Goal: Task Accomplishment & Management: Use online tool/utility

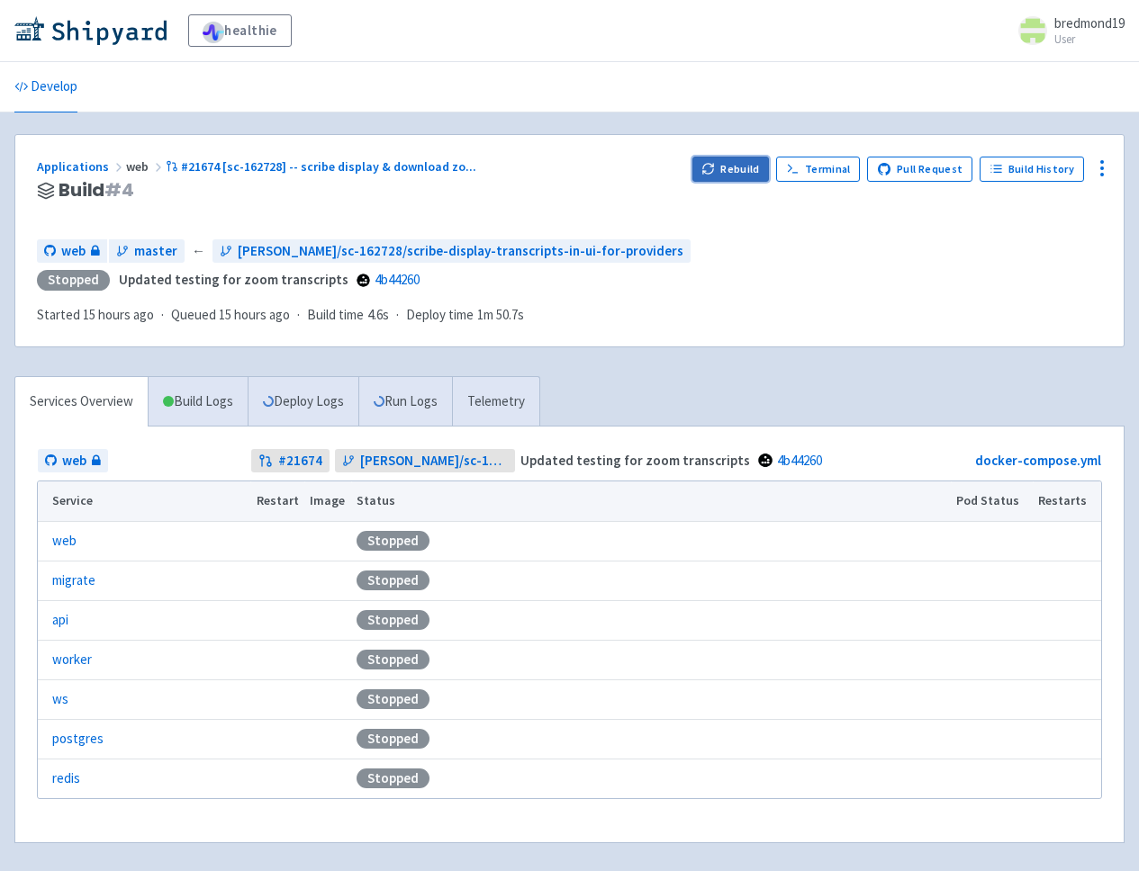
click at [733, 167] on button "Rebuild" at bounding box center [730, 169] width 77 height 25
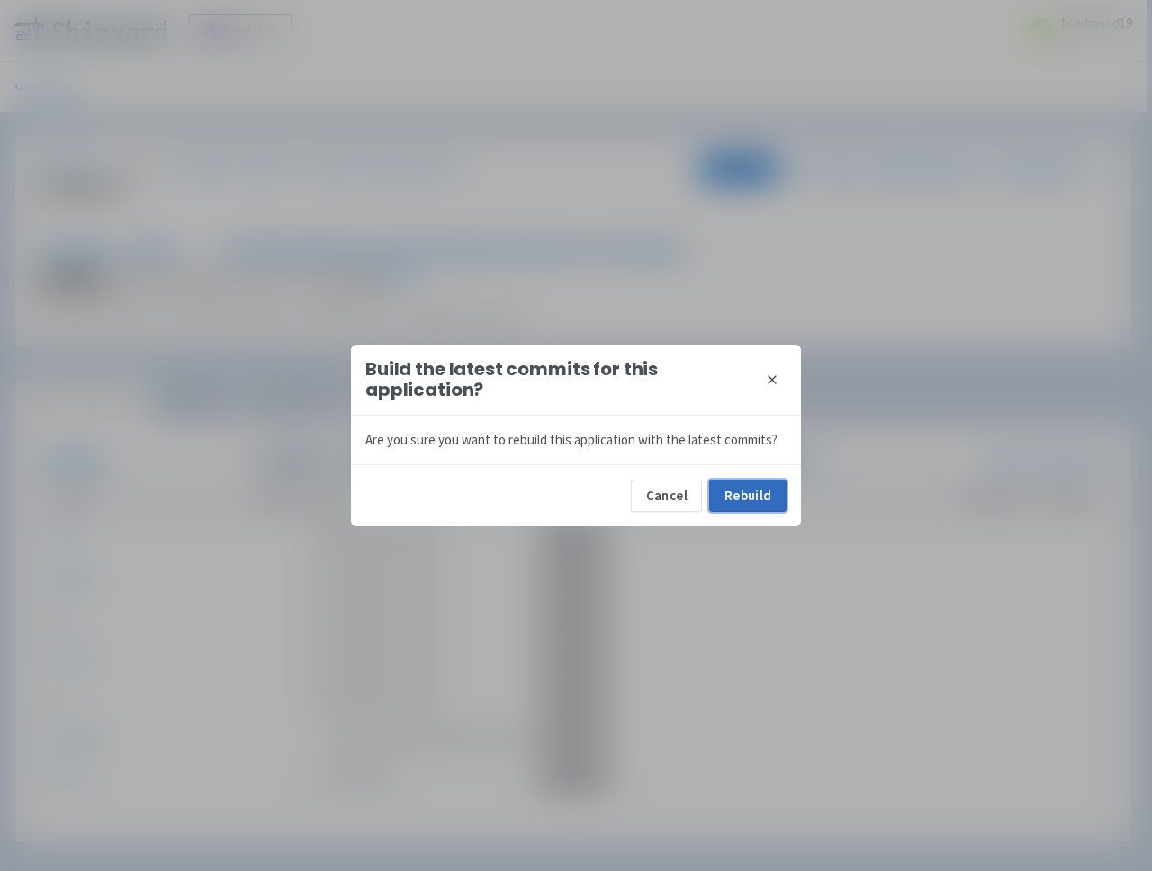
click at [752, 496] on button "Rebuild" at bounding box center [747, 496] width 77 height 32
